Goal: Information Seeking & Learning: Find specific fact

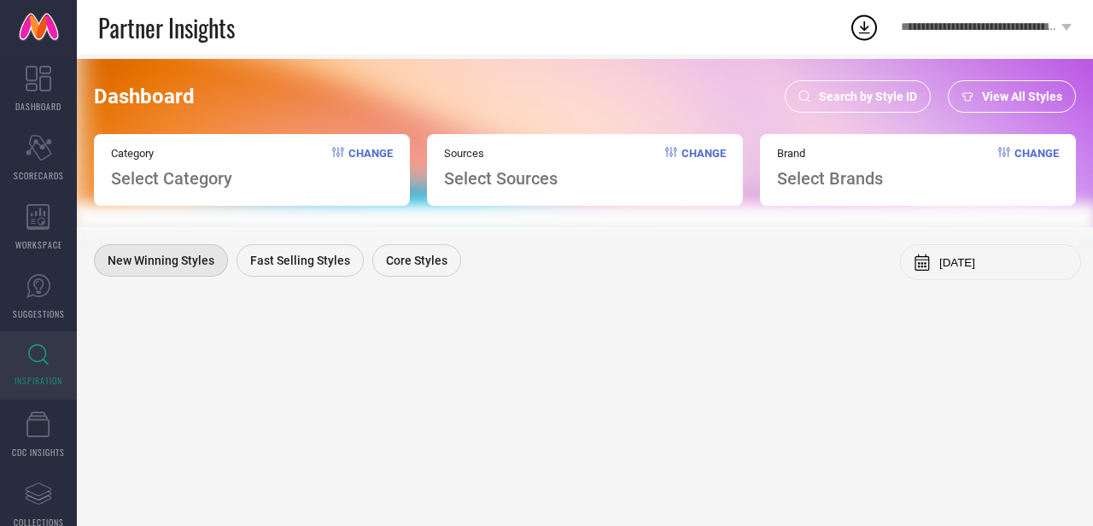
click at [893, 86] on div "Search by Style ID" at bounding box center [858, 96] width 146 height 32
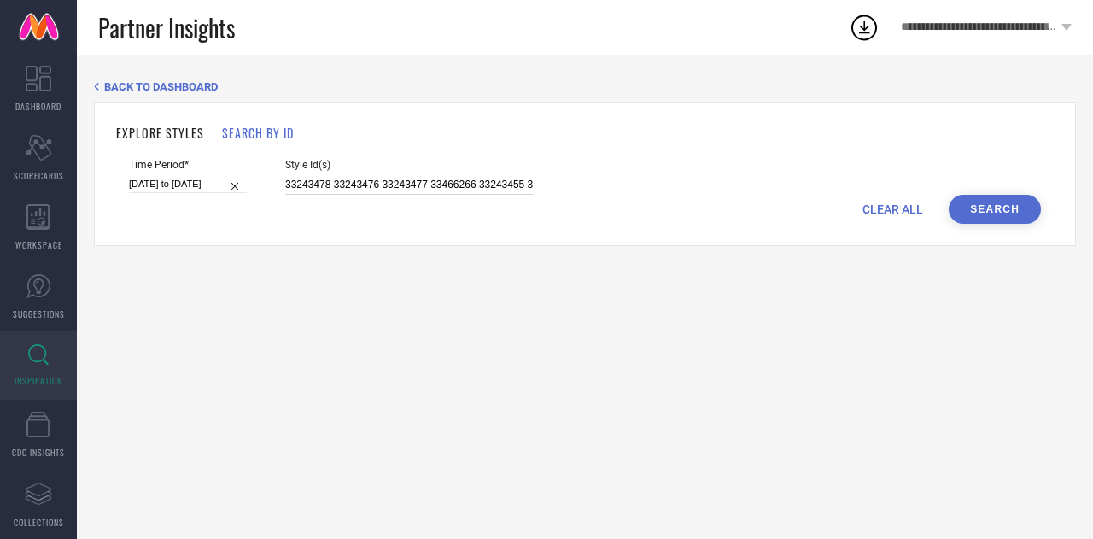
click at [410, 190] on input "33243478 33243476 33243477 33466266 33243455 33466264 33243463 33243479 3324345…" at bounding box center [409, 185] width 248 height 20
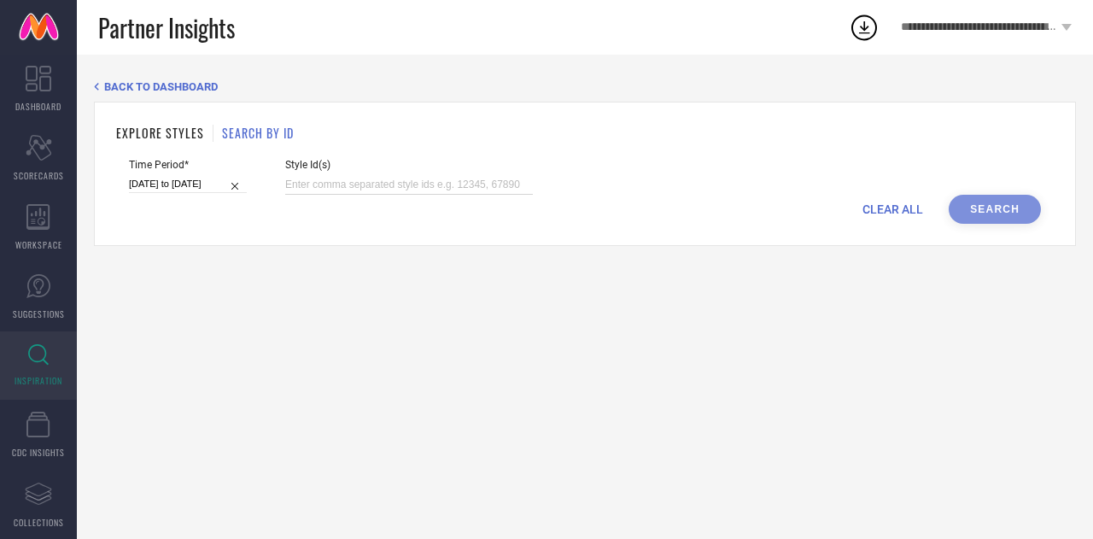
paste input "23060478 22785102 30448252 31070173 28988406 20784700 25422698 29844190 33022447"
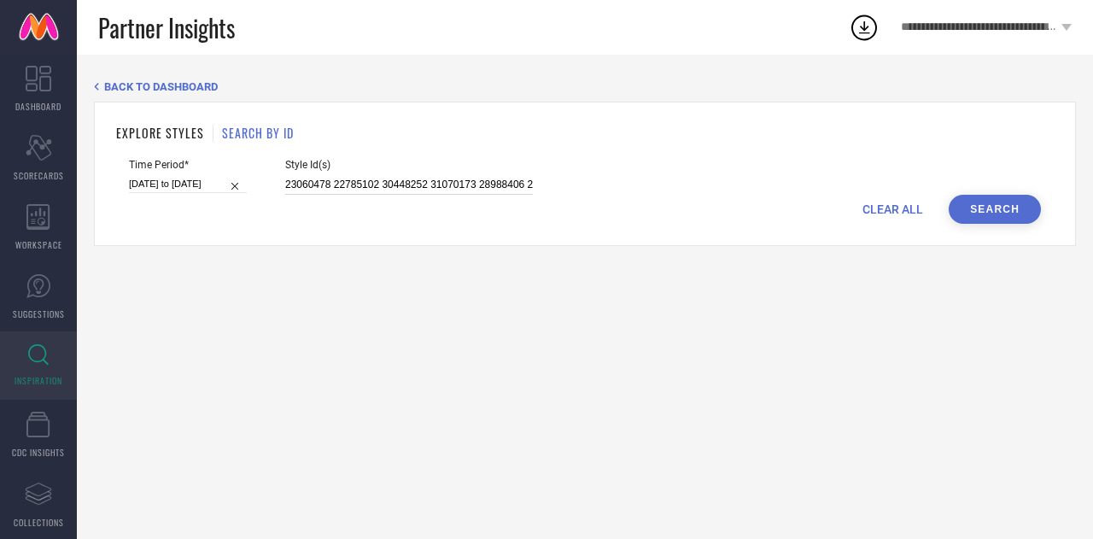
scroll to position [0, 185]
type input "23060478 22785102 30448252 31070173 28988406 20784700 25422698 29844190 33022447"
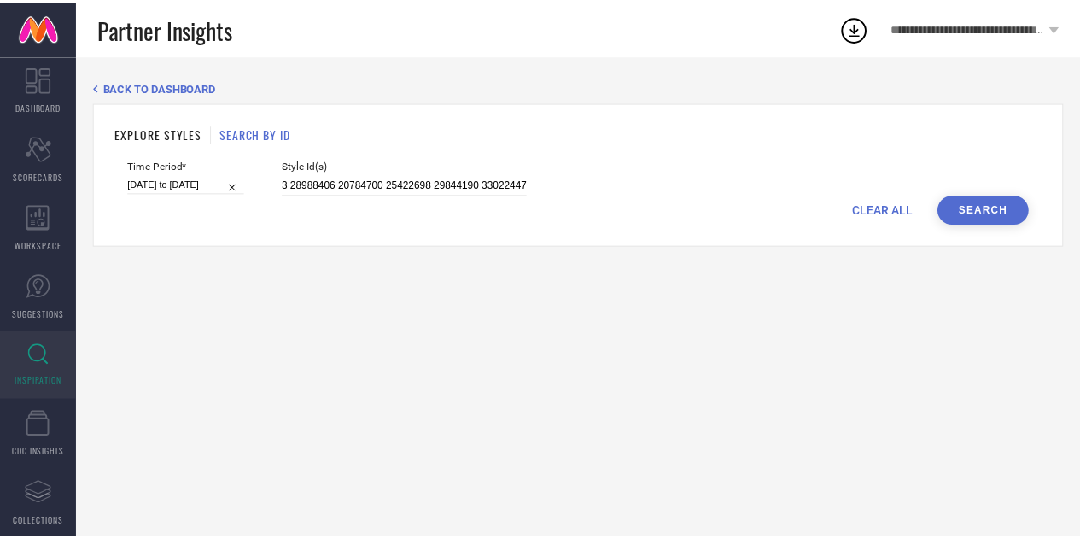
scroll to position [0, 0]
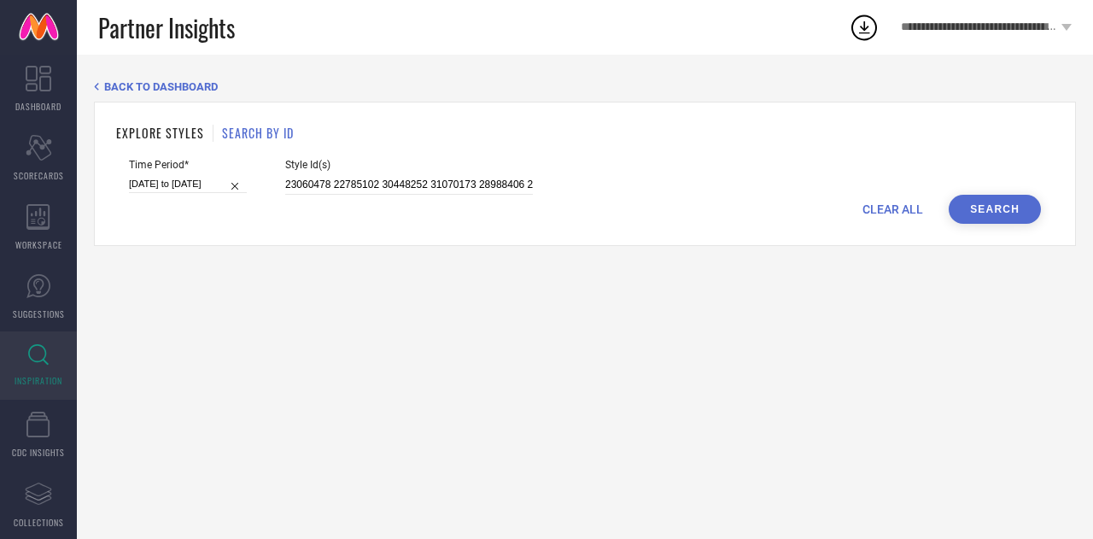
click at [960, 199] on button "Search" at bounding box center [995, 209] width 92 height 29
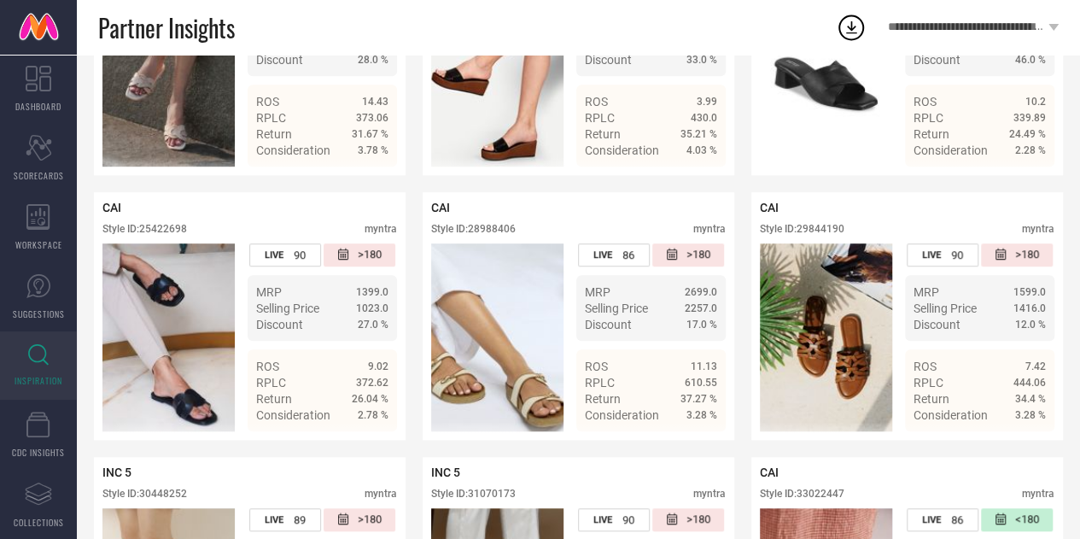
scroll to position [398, 0]
